Goal: Find specific page/section: Find specific page/section

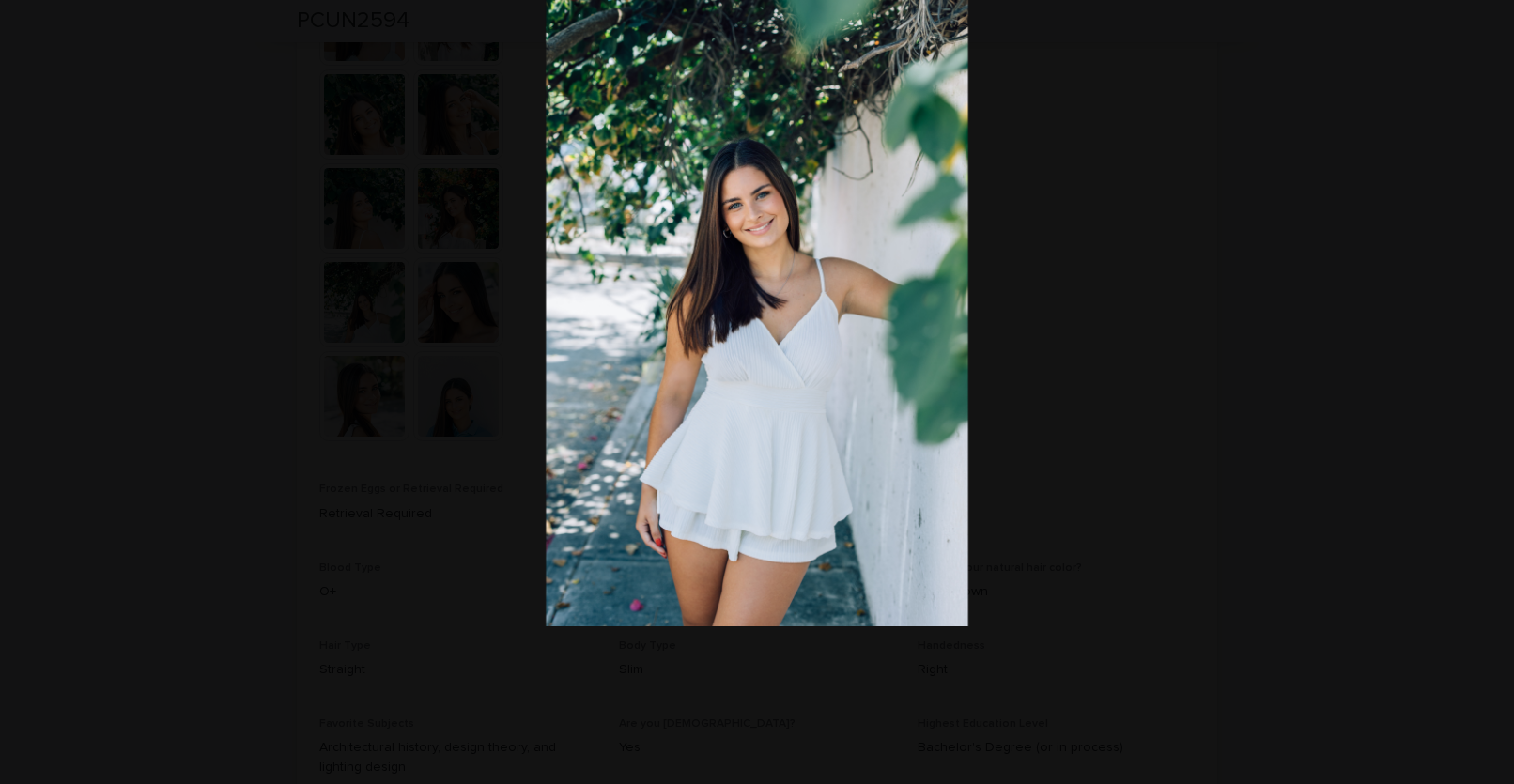
click at [277, 211] on picture at bounding box center [757, 310] width 1486 height 634
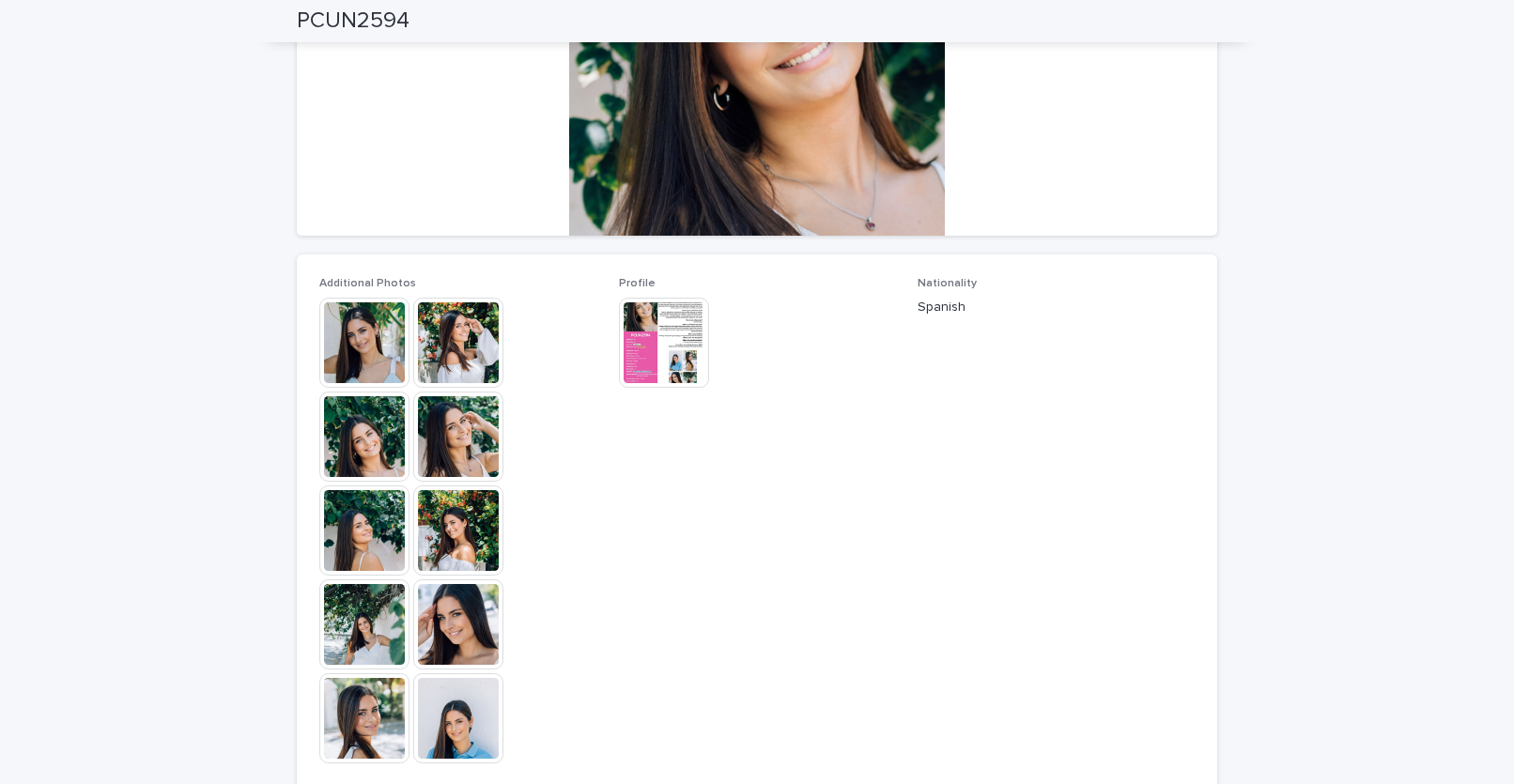
scroll to position [342, 0]
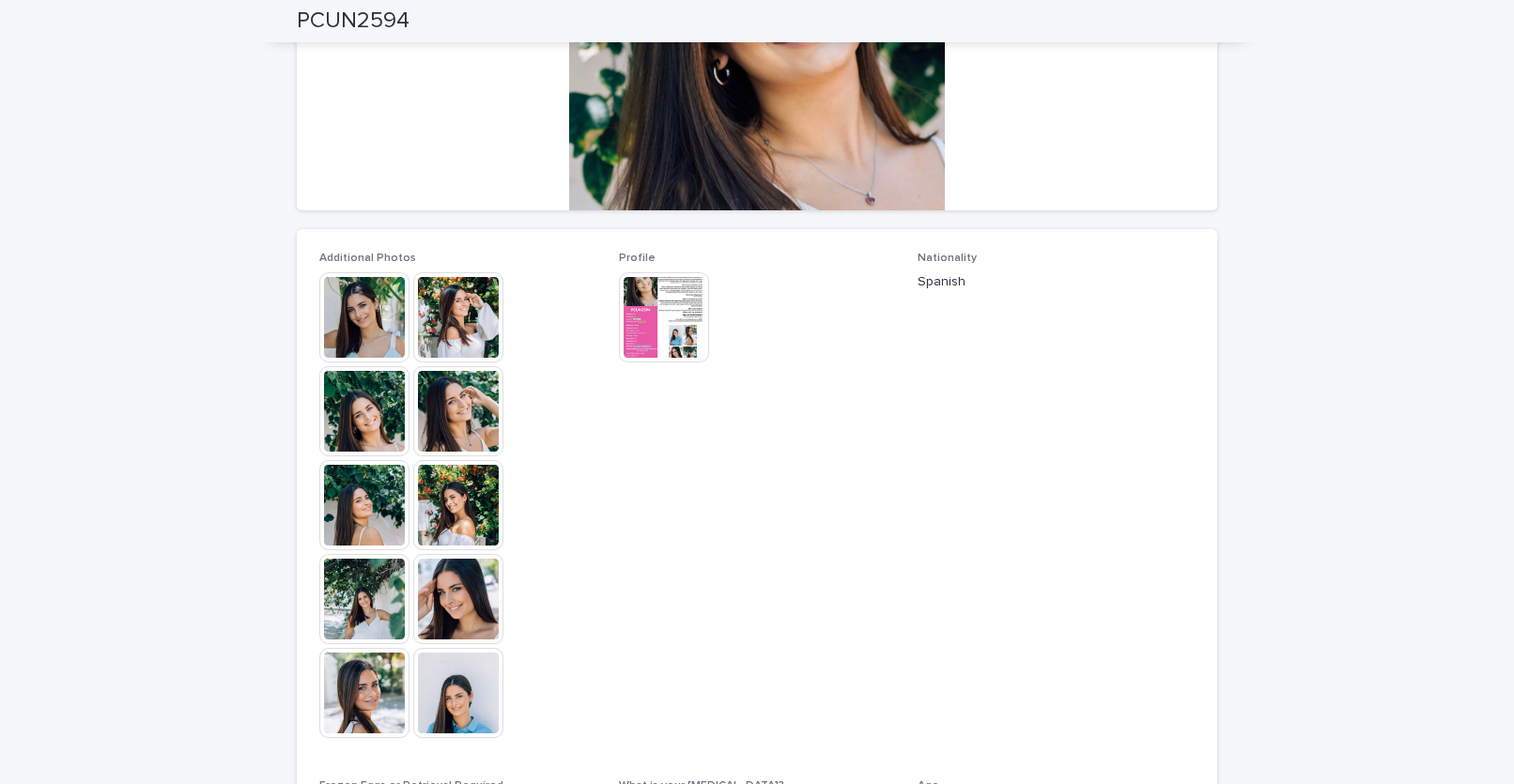
click at [477, 493] on img at bounding box center [459, 506] width 91 height 91
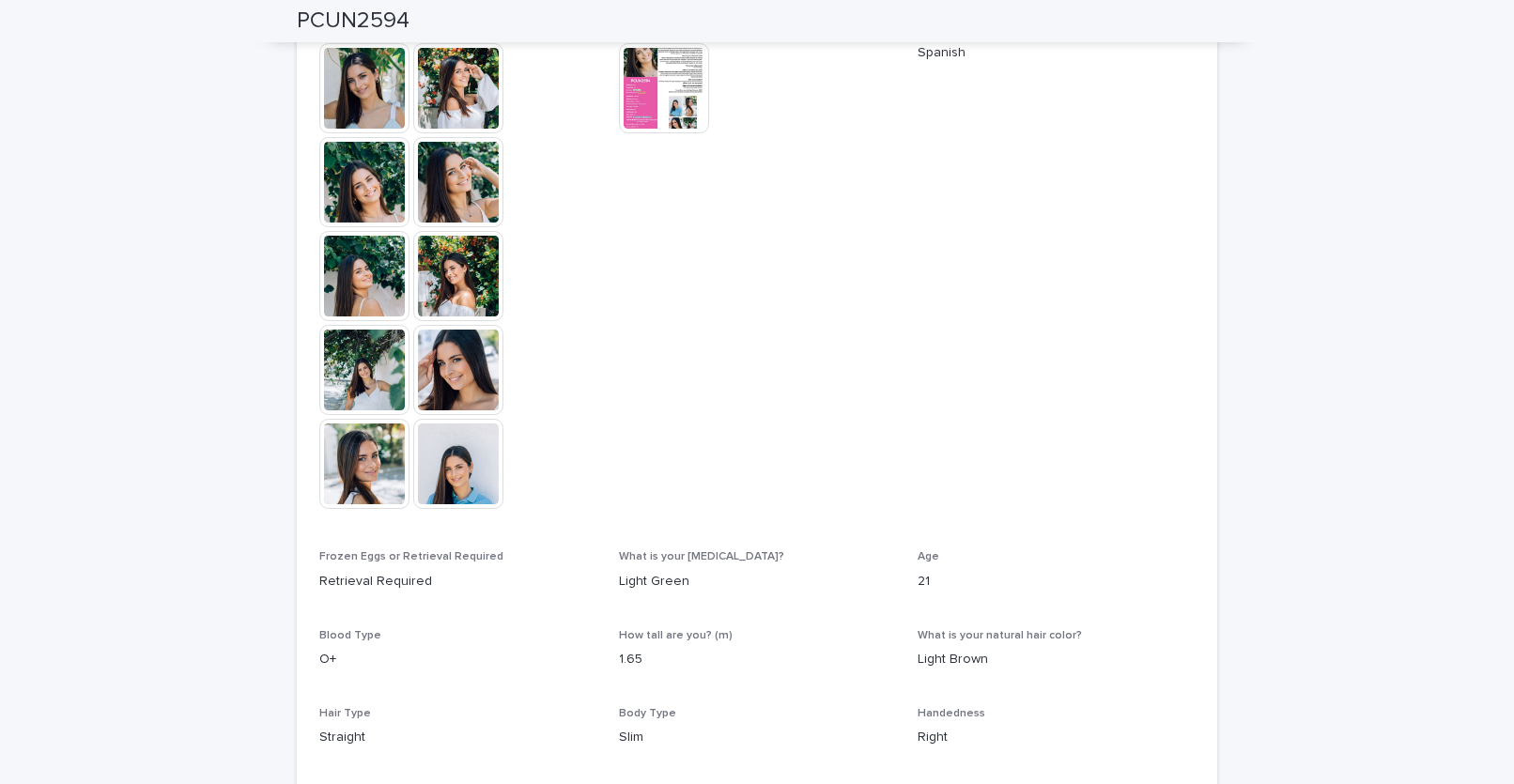
scroll to position [579, 0]
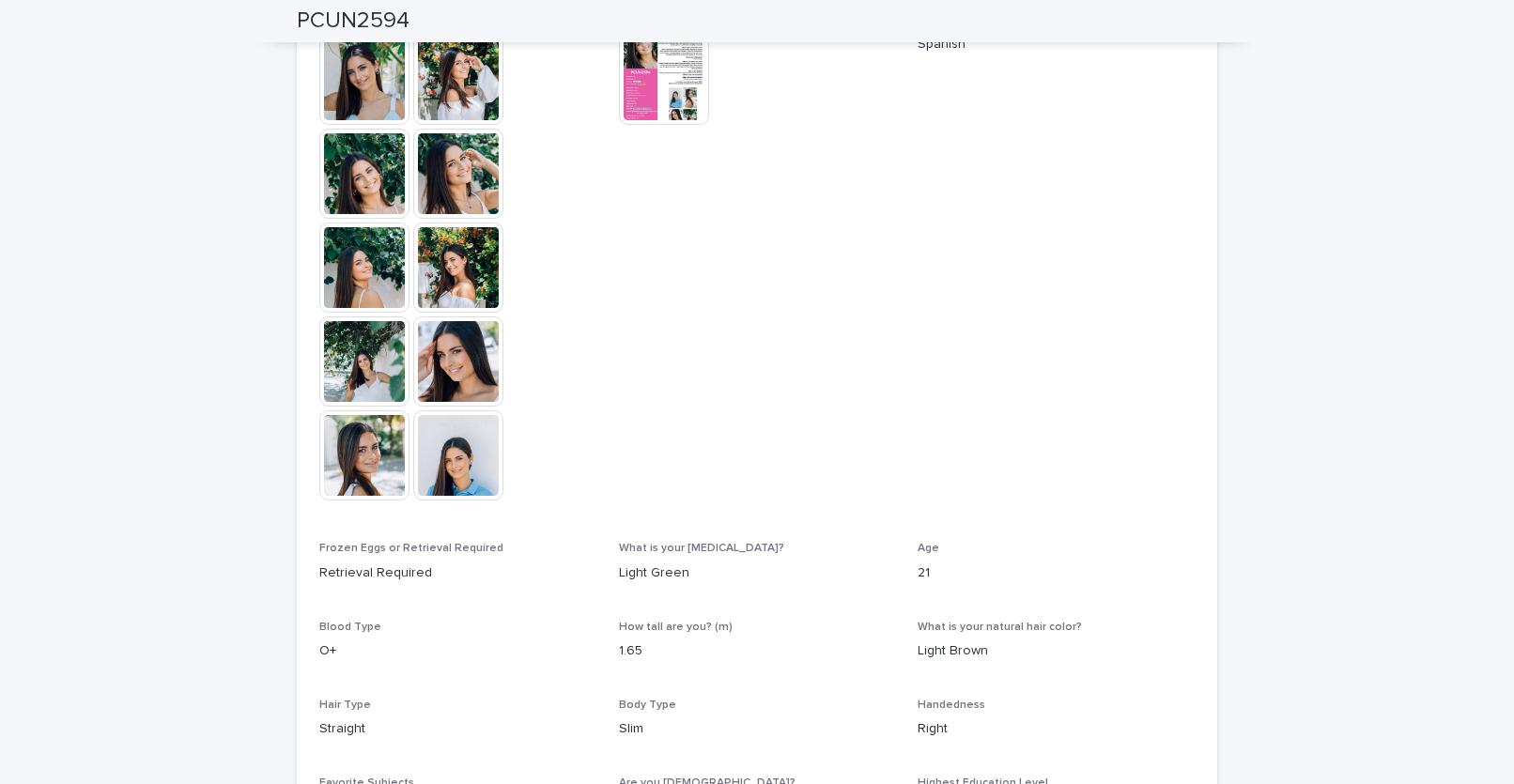
click at [428, 278] on img at bounding box center [459, 268] width 91 height 91
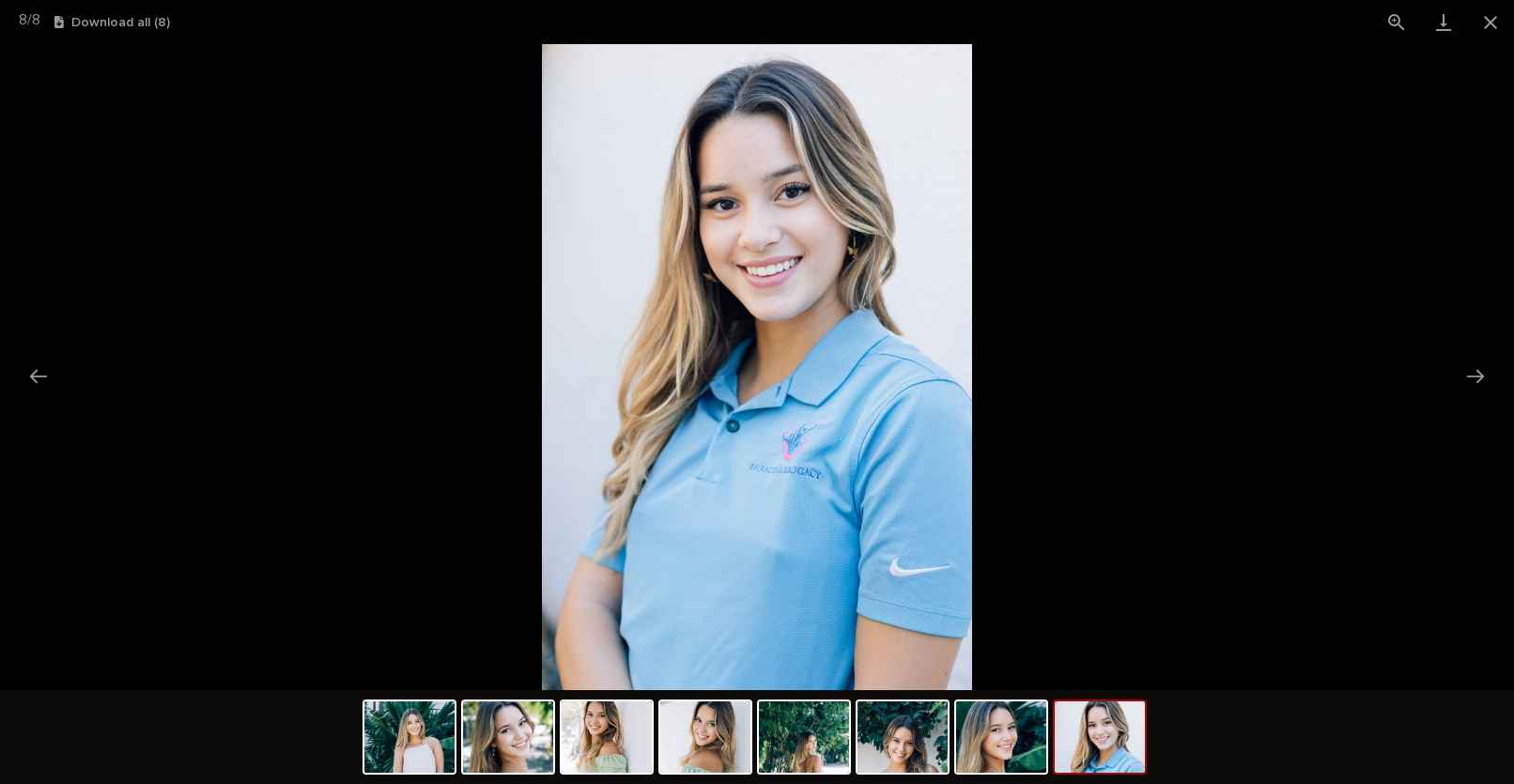
scroll to position [502, 0]
